Goal: Browse casually

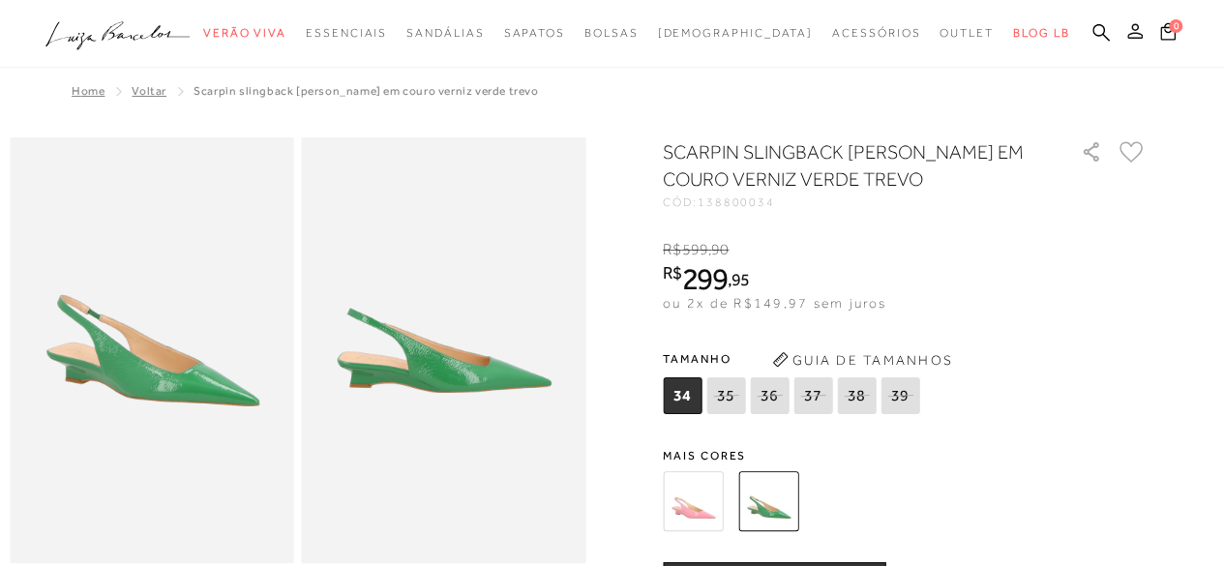
click at [1131, 40] on button at bounding box center [1135, 33] width 27 height 25
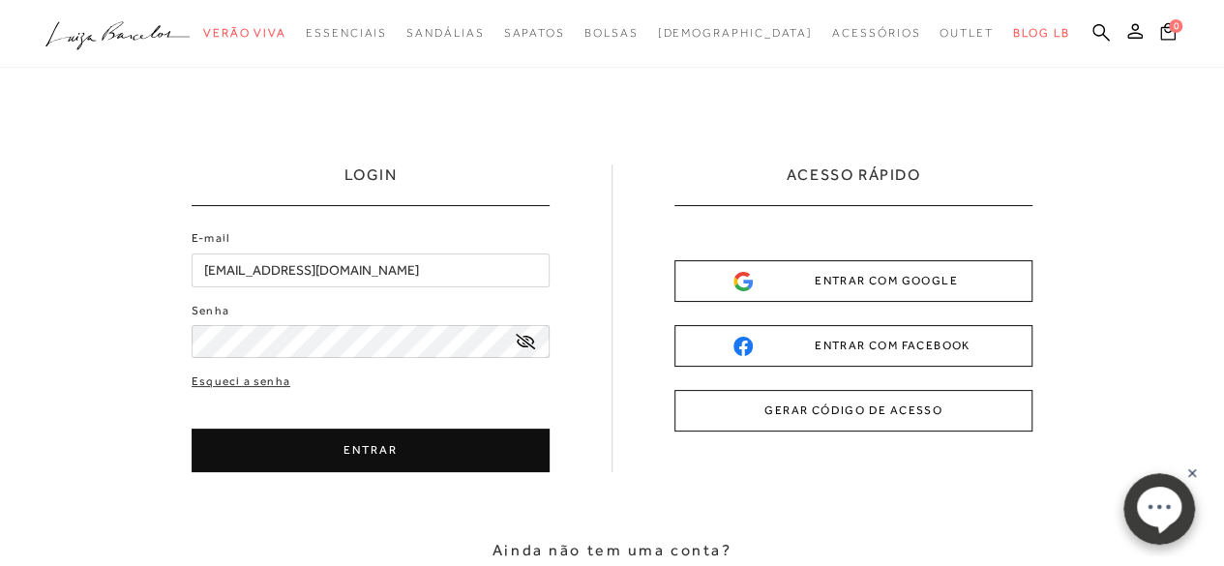
click at [372, 442] on button "ENTRAR" at bounding box center [371, 451] width 358 height 44
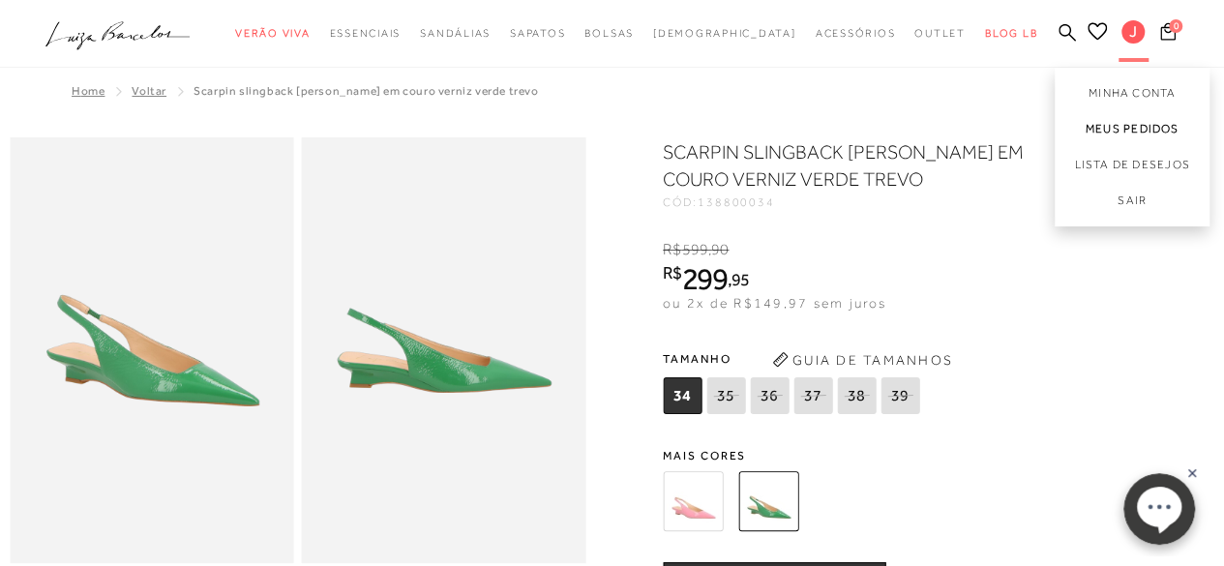
click at [1123, 131] on link "Meus Pedidos" at bounding box center [1132, 129] width 155 height 36
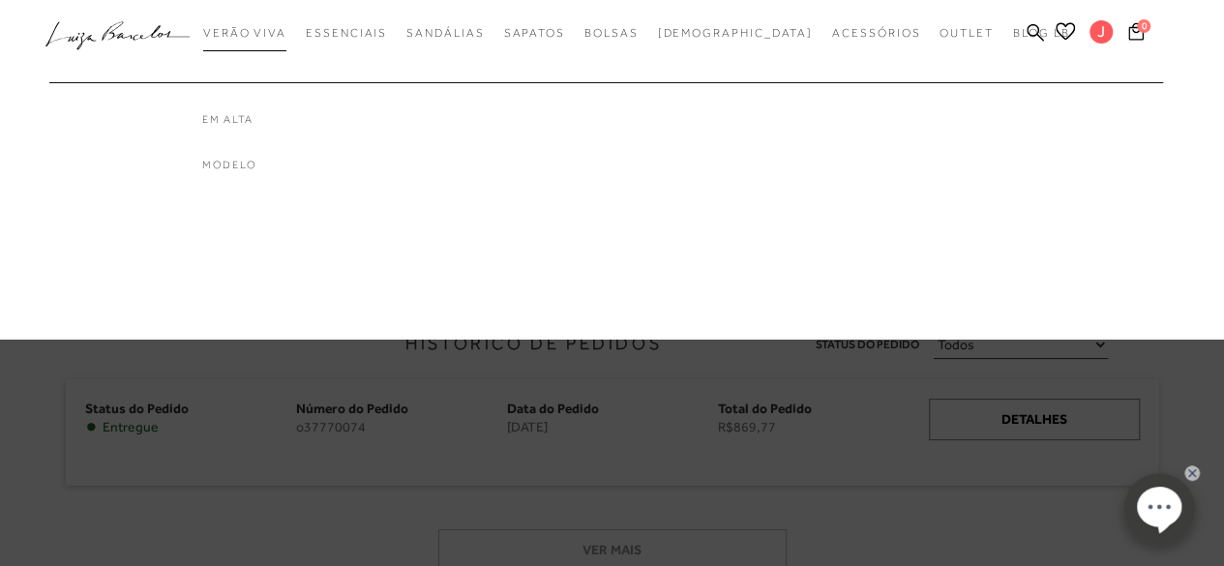
click at [287, 34] on span "Verão Viva" at bounding box center [244, 33] width 83 height 14
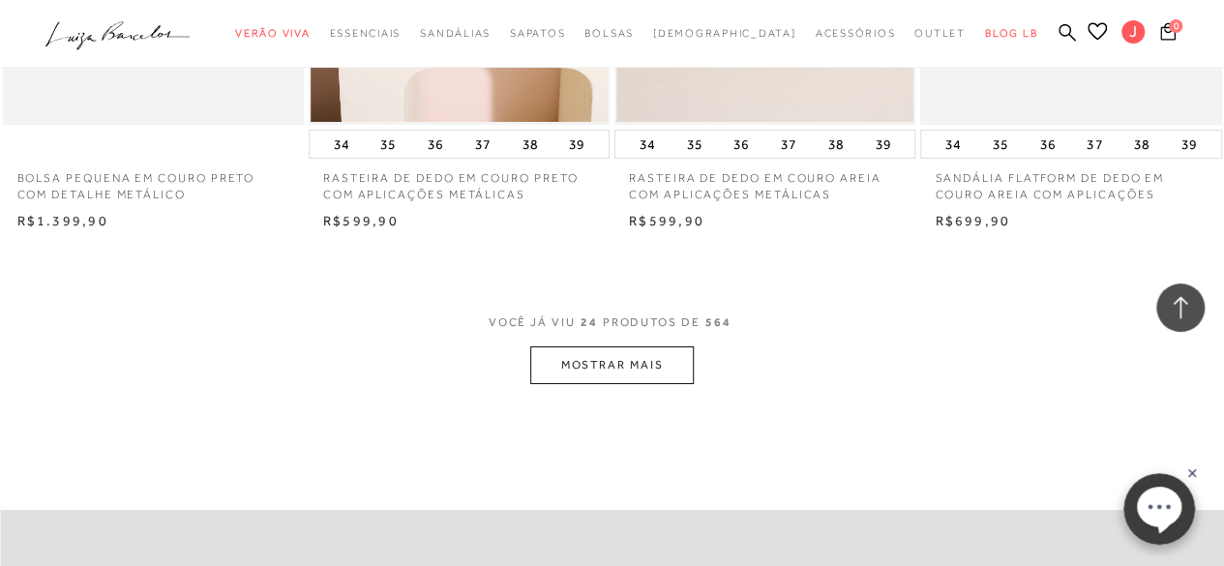
scroll to position [3546, 0]
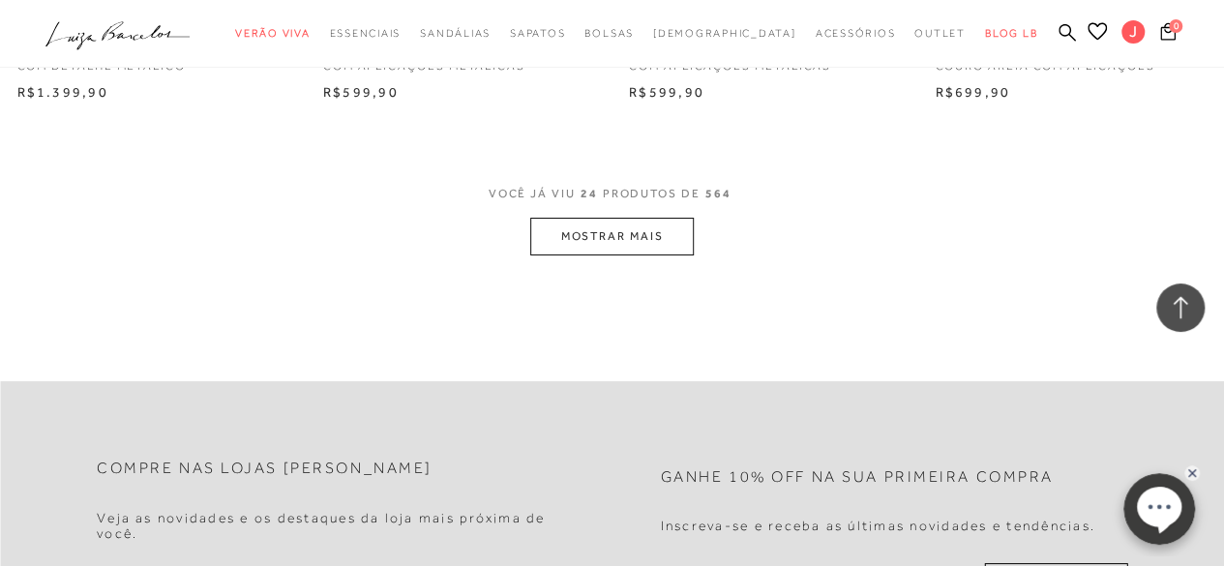
click at [613, 218] on button "MOSTRAR MAIS" at bounding box center [611, 237] width 163 height 38
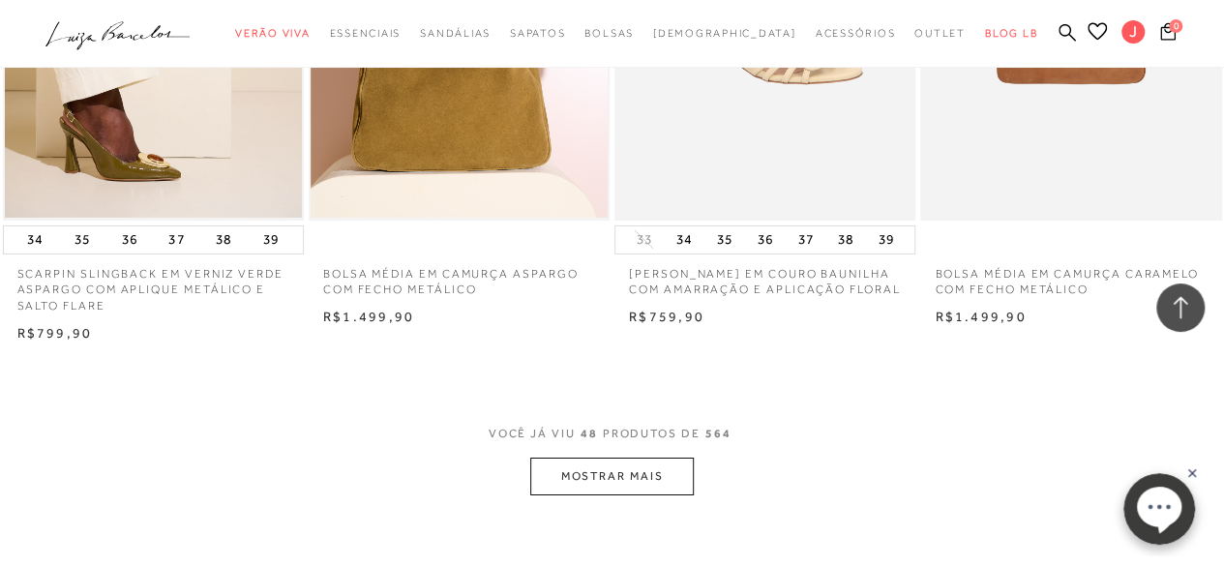
scroll to position [6957, 0]
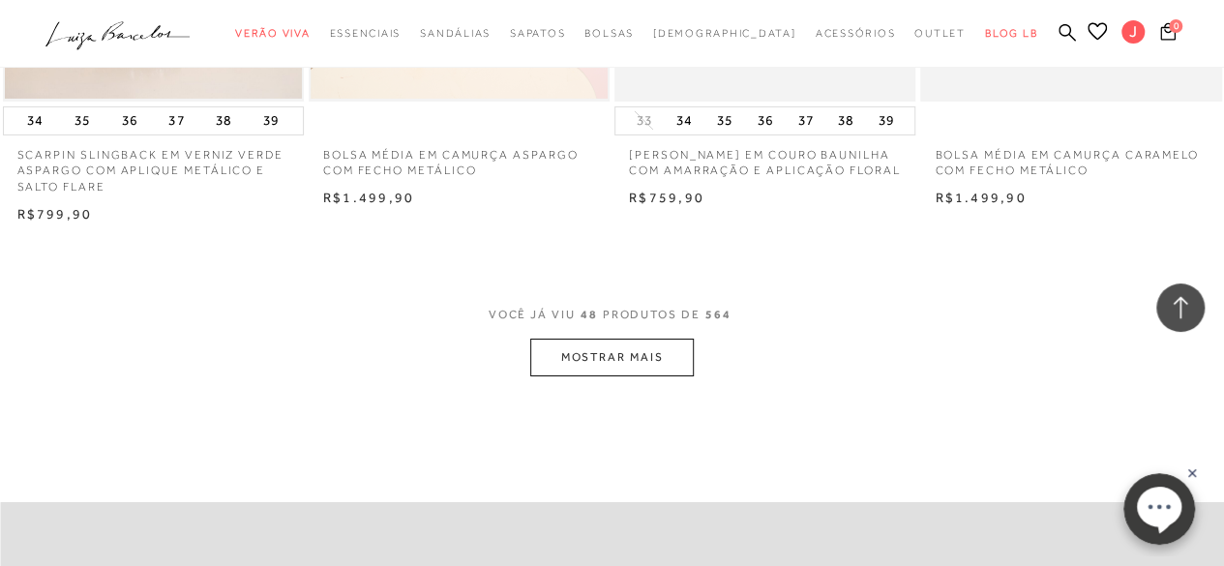
click at [605, 340] on button "MOSTRAR MAIS" at bounding box center [611, 358] width 163 height 38
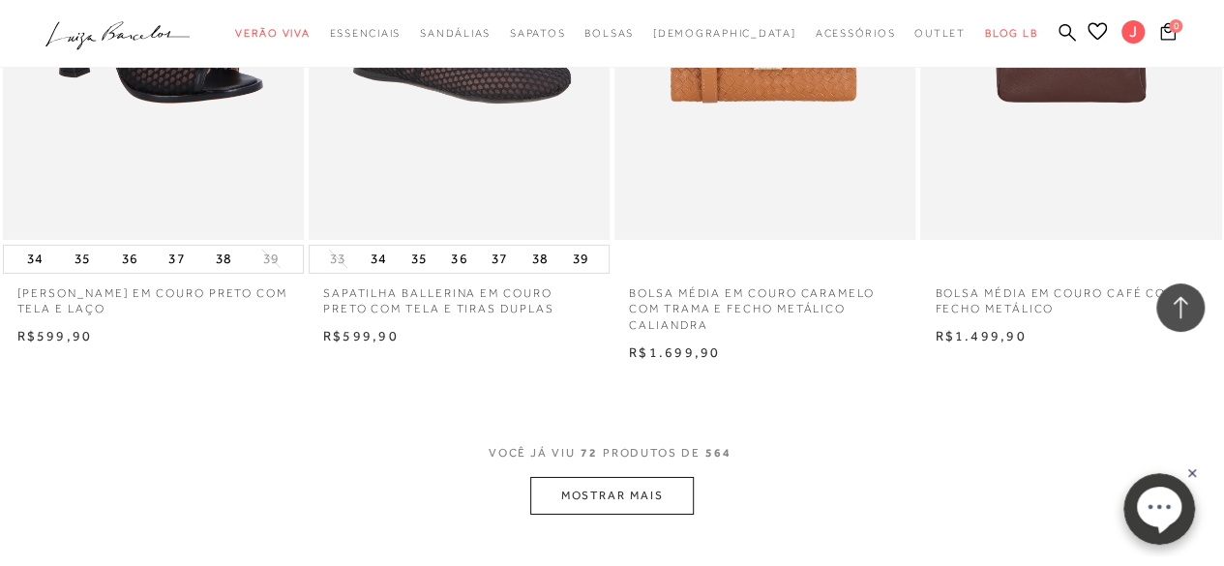
scroll to position [10431, 0]
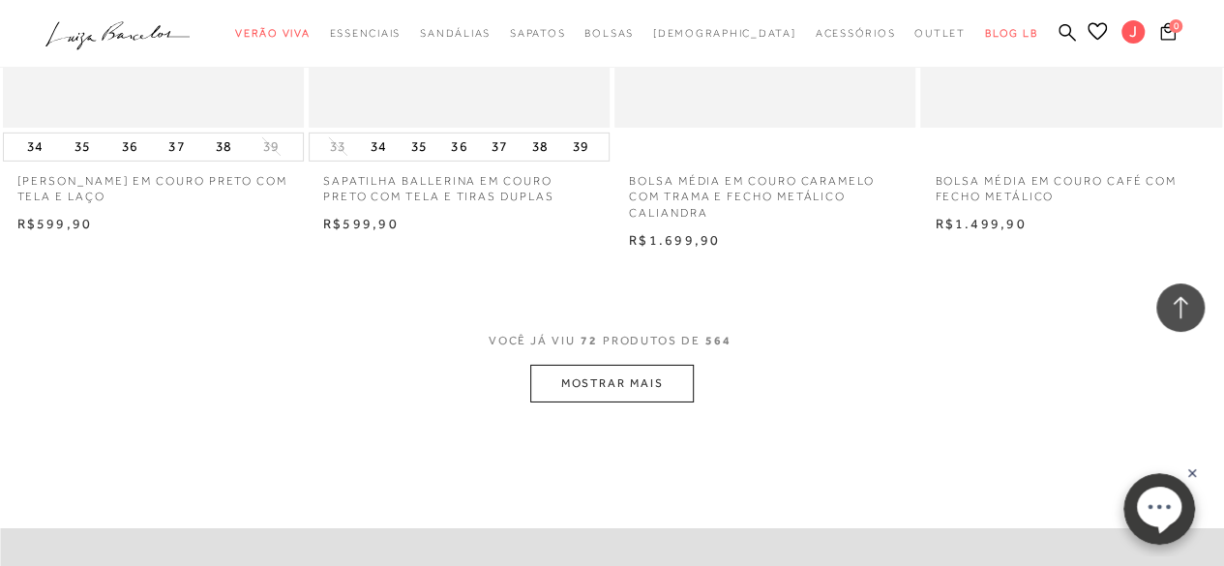
click at [604, 367] on button "MOSTRAR MAIS" at bounding box center [611, 384] width 163 height 38
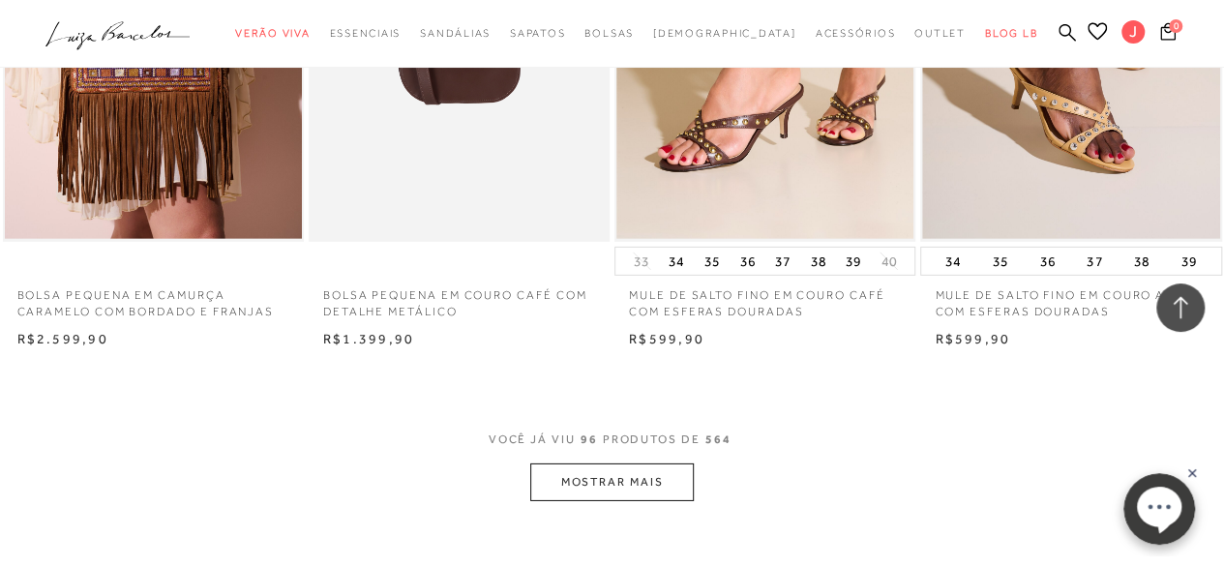
scroll to position [13978, 0]
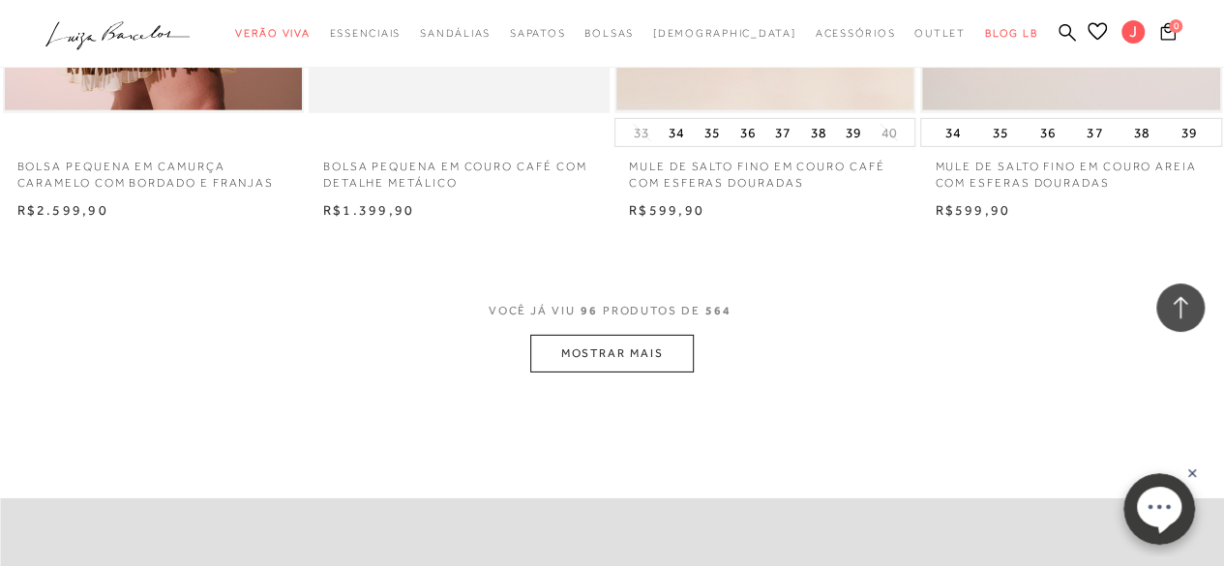
click at [621, 335] on button "MOSTRAR MAIS" at bounding box center [611, 354] width 163 height 38
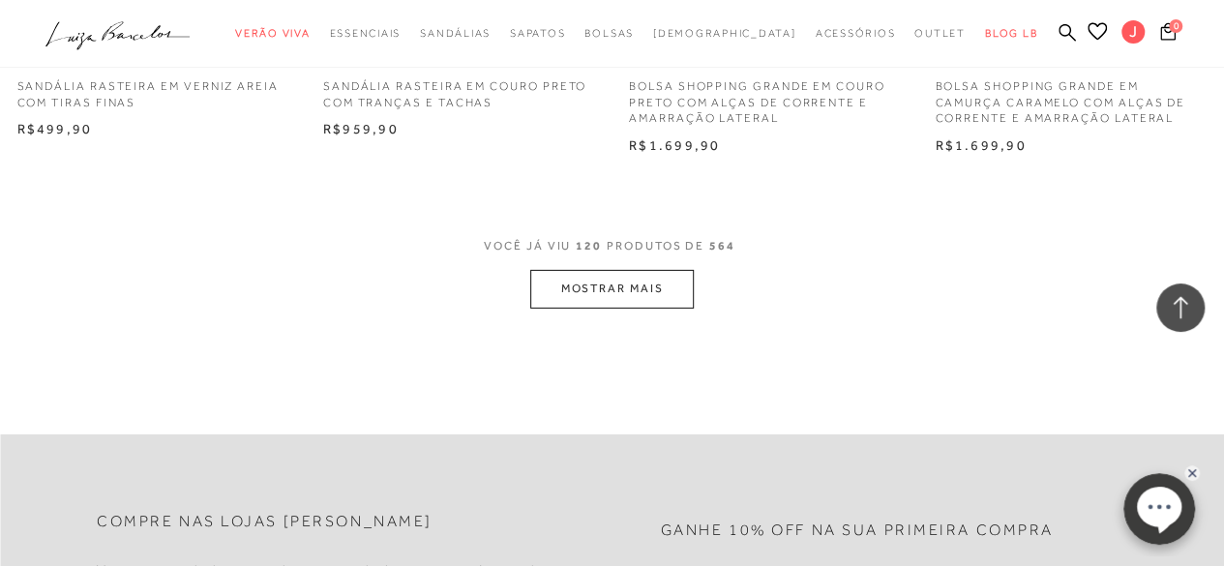
scroll to position [17617, 0]
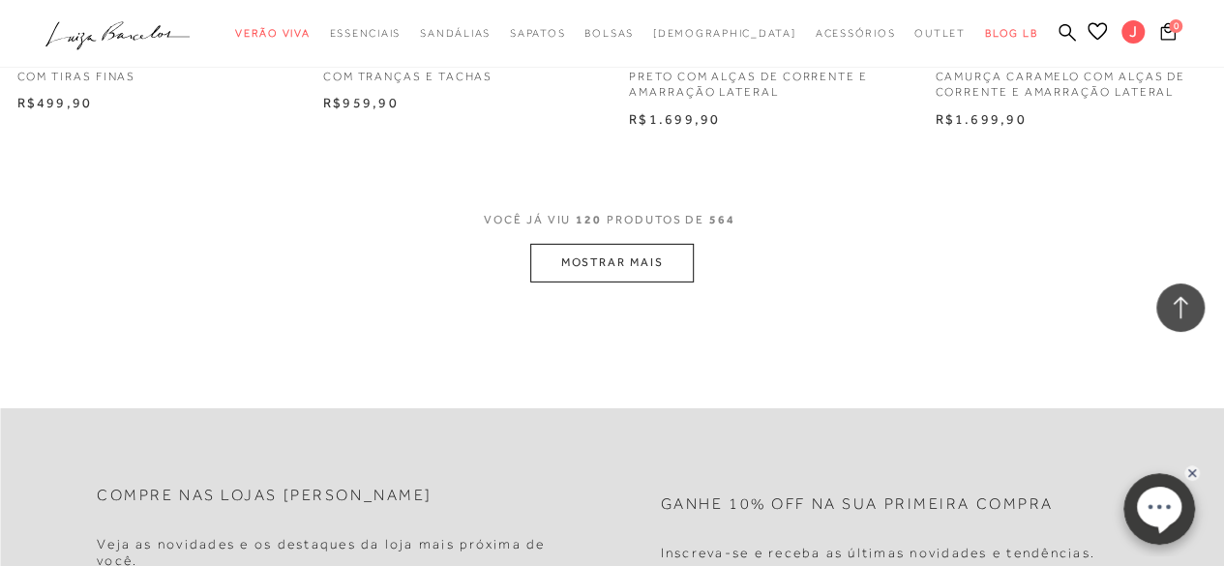
click at [614, 249] on button "MOSTRAR MAIS" at bounding box center [611, 263] width 163 height 38
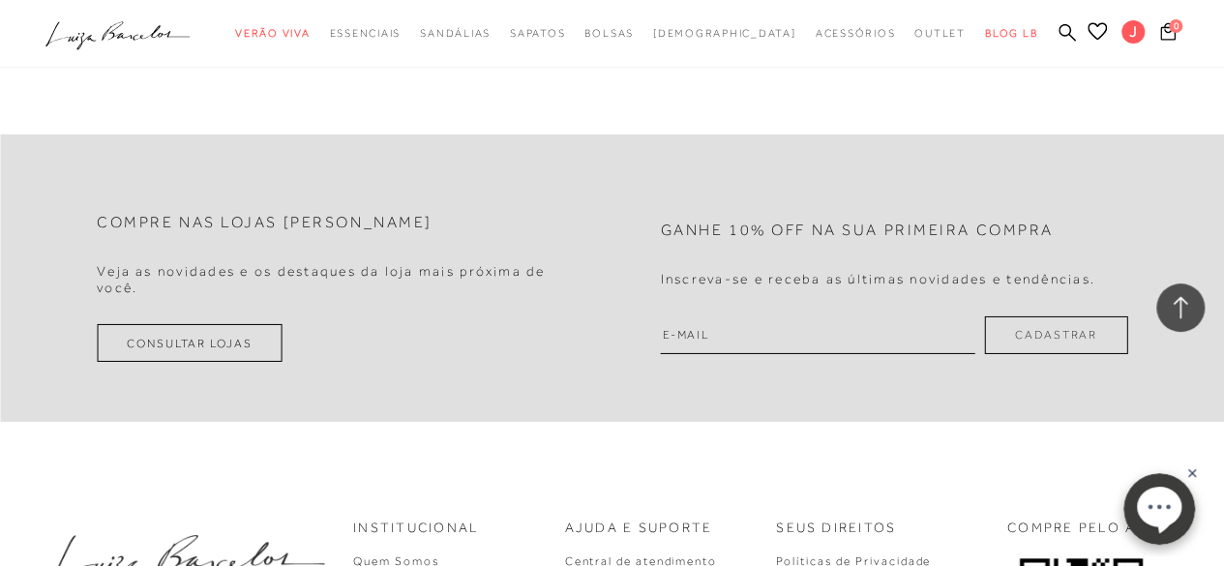
scroll to position [21436, 0]
